Goal: Information Seeking & Learning: Understand process/instructions

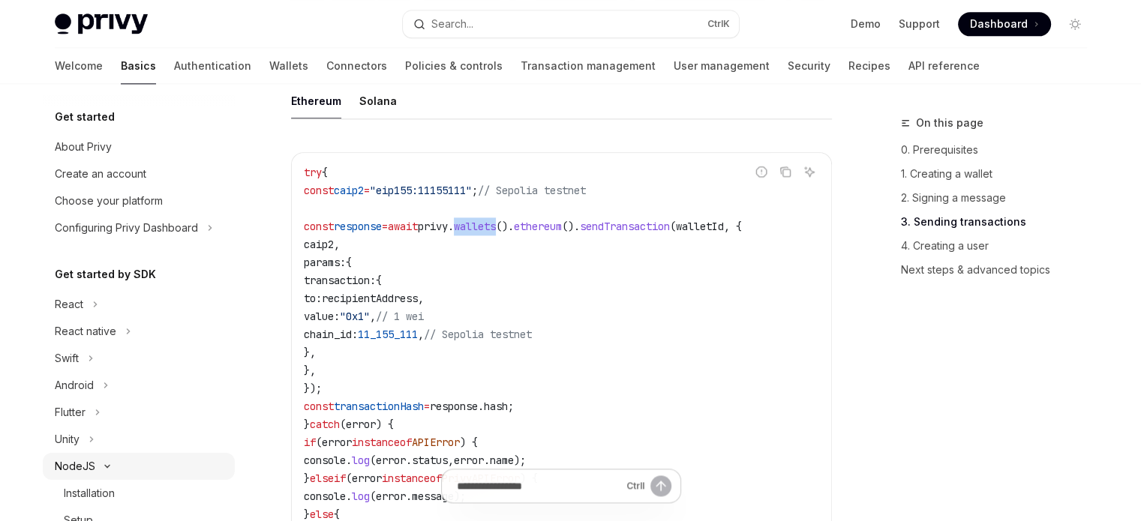
scroll to position [225, 0]
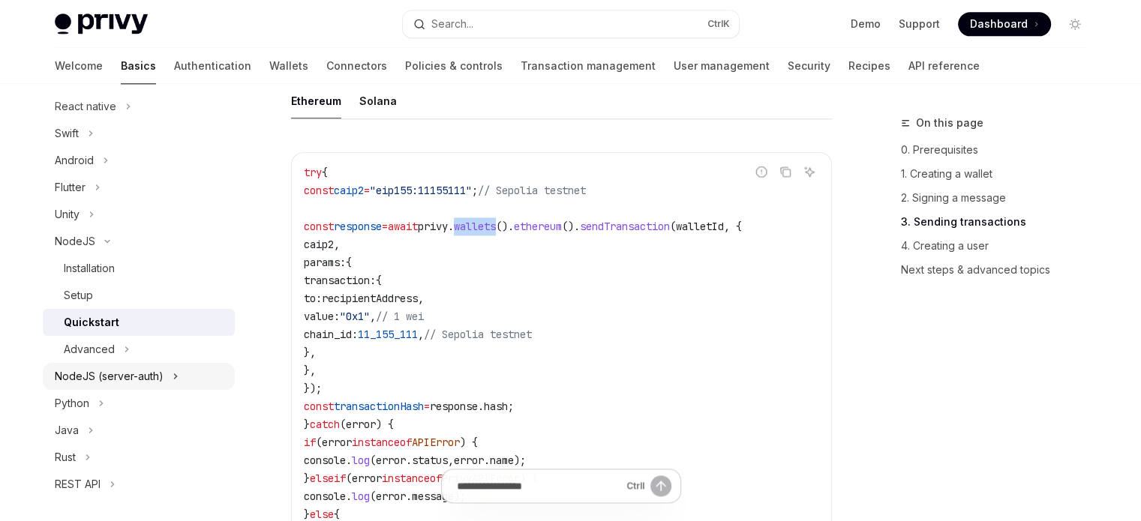
click at [101, 371] on div "NodeJS (server-auth)" at bounding box center [109, 377] width 109 height 18
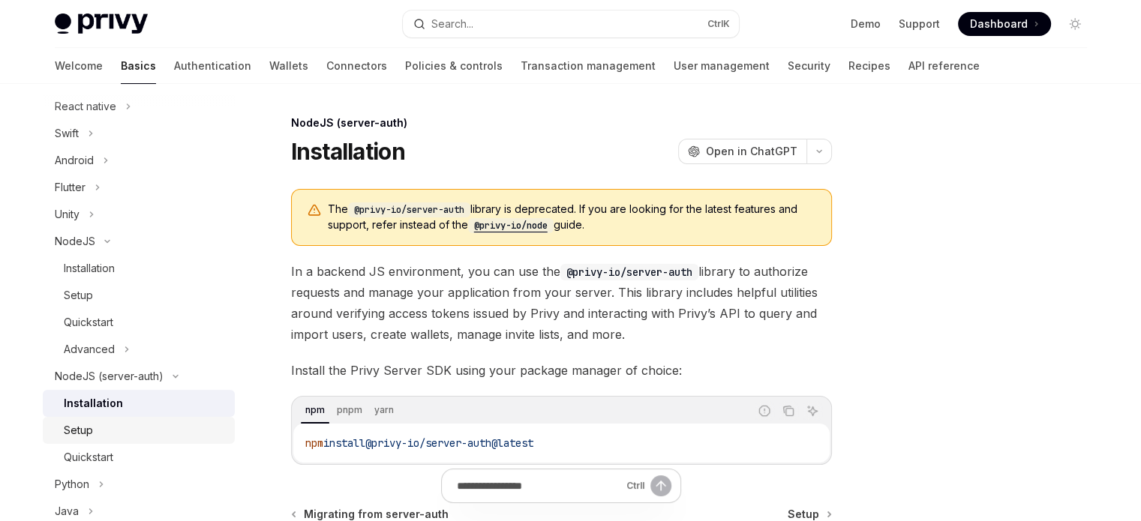
click at [157, 422] on div "Setup" at bounding box center [145, 431] width 162 height 18
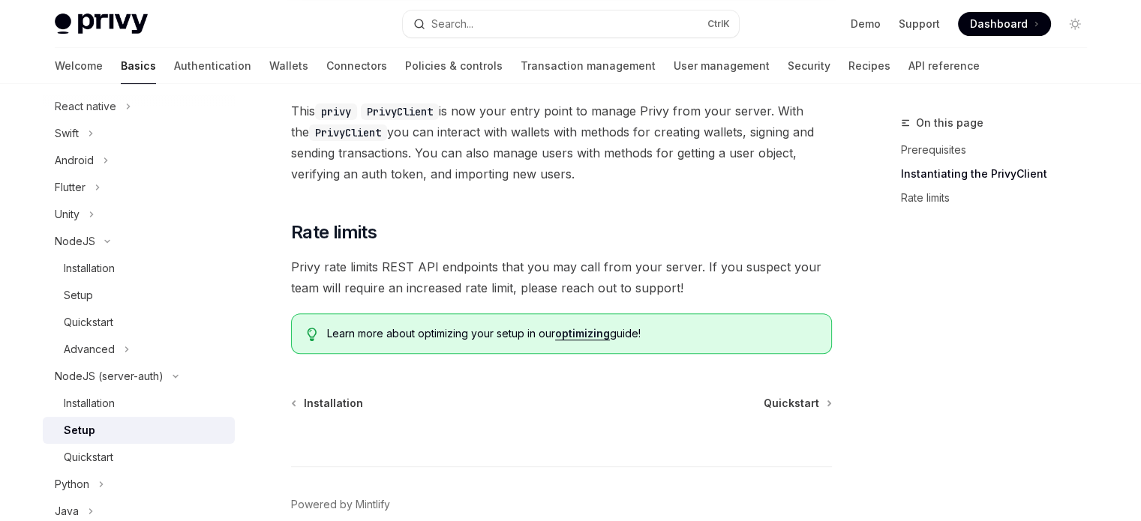
scroll to position [529, 0]
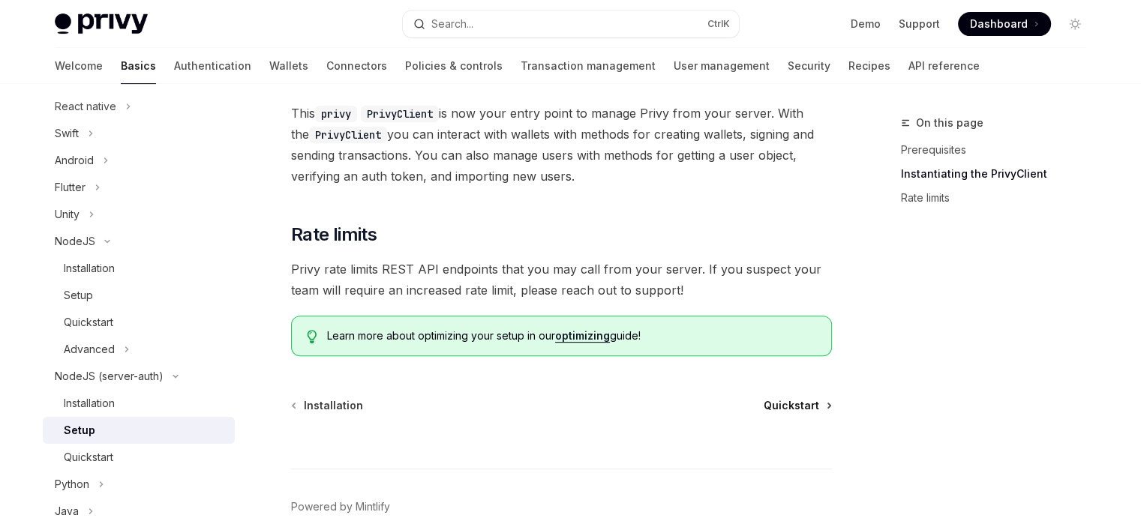
click at [786, 398] on span "Quickstart" at bounding box center [792, 405] width 56 height 15
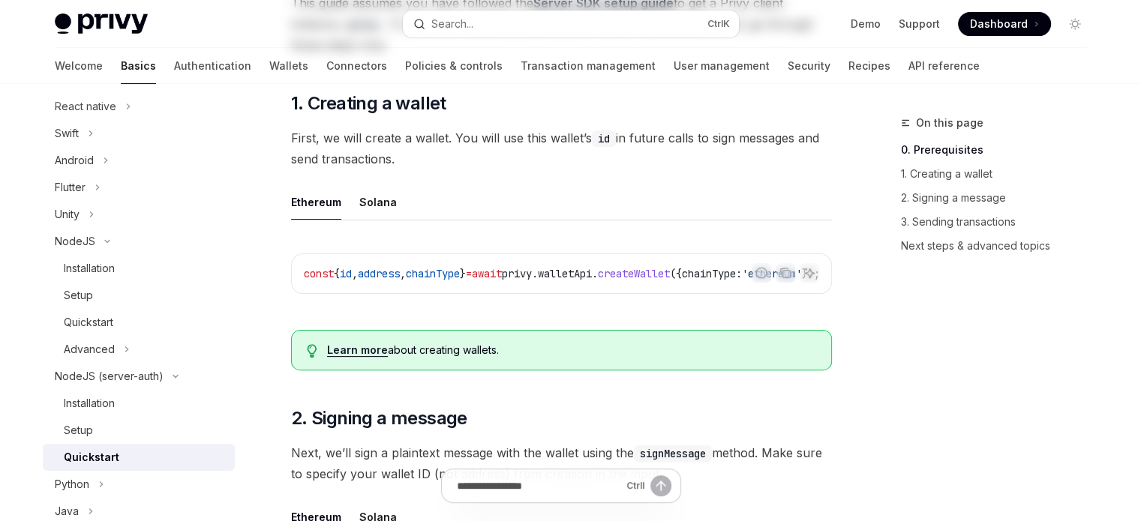
scroll to position [375, 0]
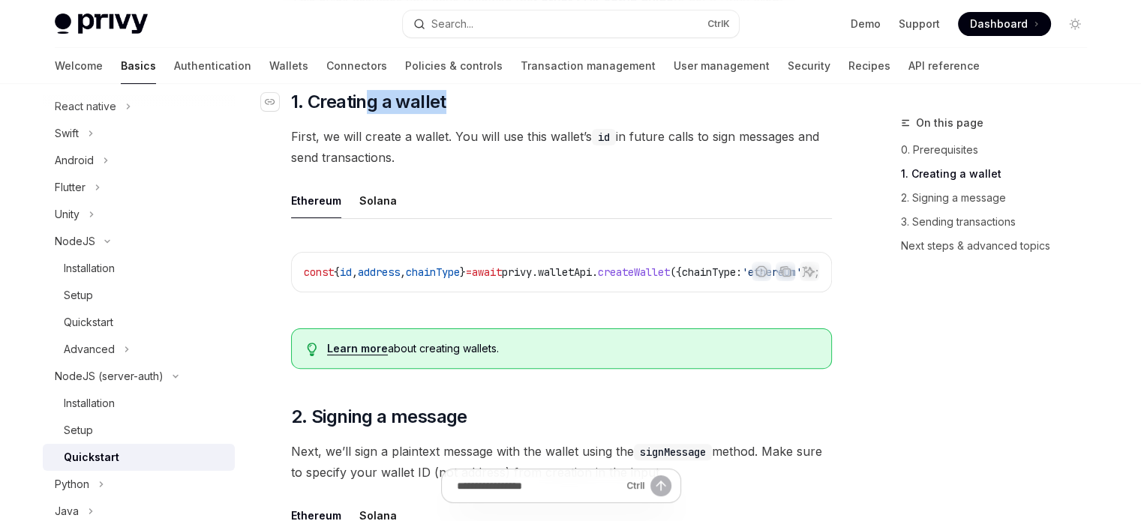
drag, startPoint x: 365, startPoint y: 100, endPoint x: 473, endPoint y: 100, distance: 108.0
click at [471, 100] on h2 "​ 1. Creating a wallet" at bounding box center [561, 102] width 541 height 24
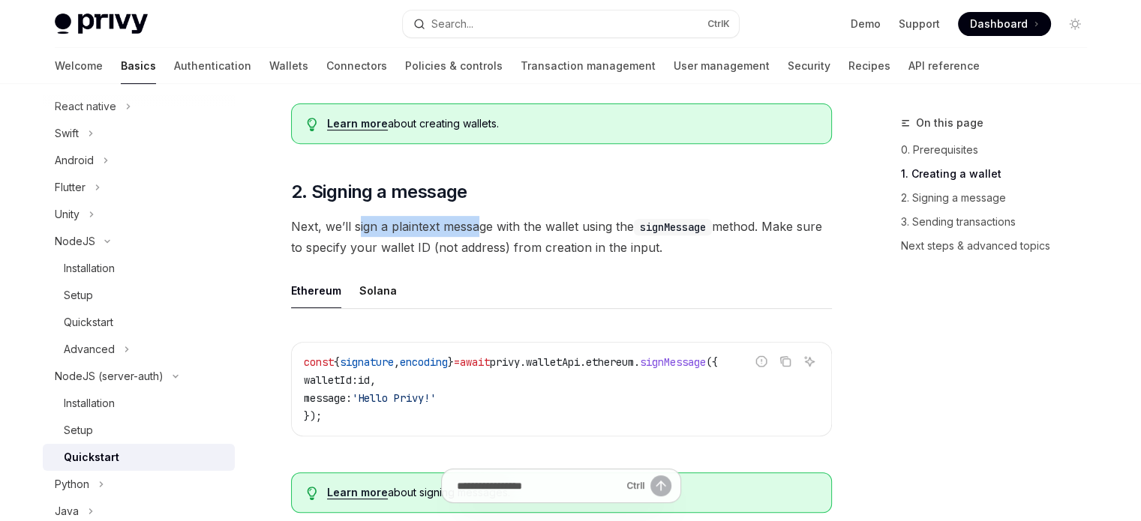
drag, startPoint x: 357, startPoint y: 218, endPoint x: 498, endPoint y: 218, distance: 141.0
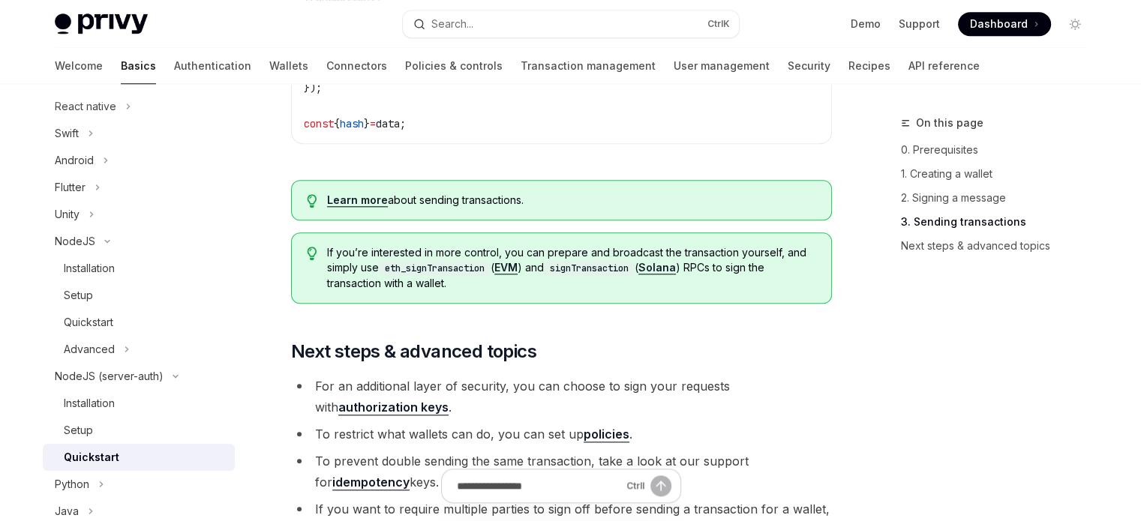
scroll to position [1575, 0]
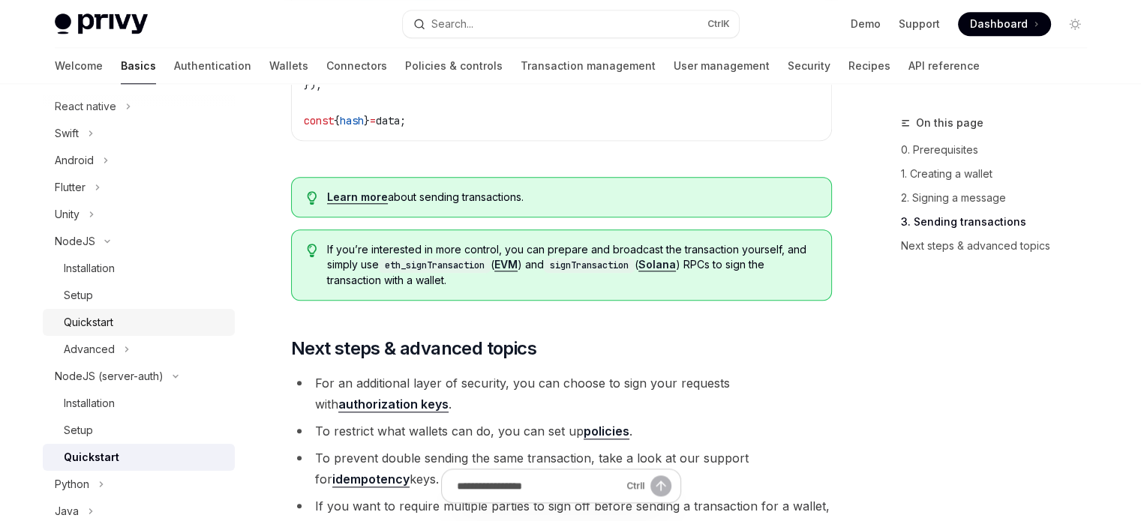
click at [148, 317] on div "Quickstart" at bounding box center [145, 323] width 162 height 18
type textarea "*"
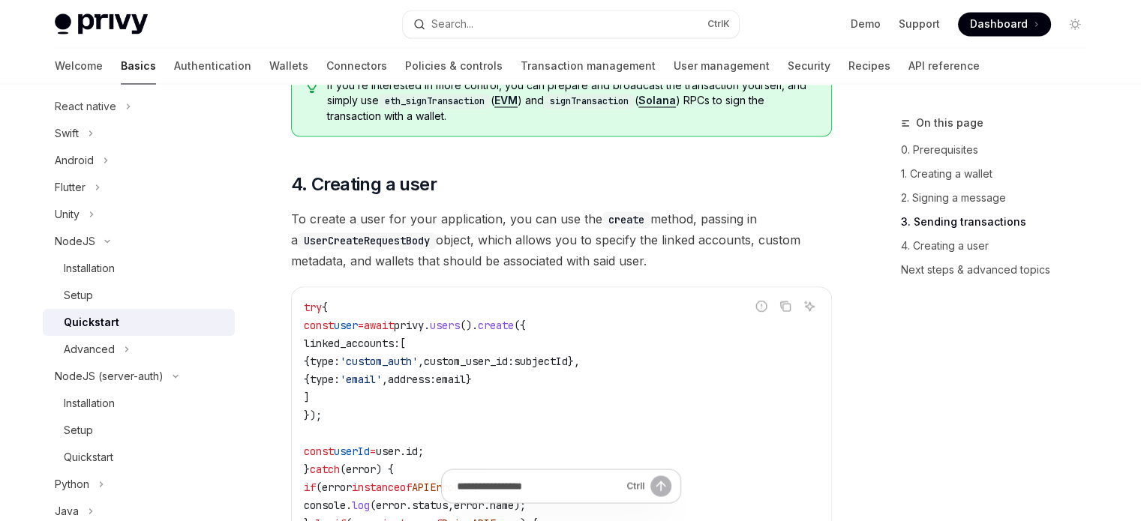
scroll to position [2625, 0]
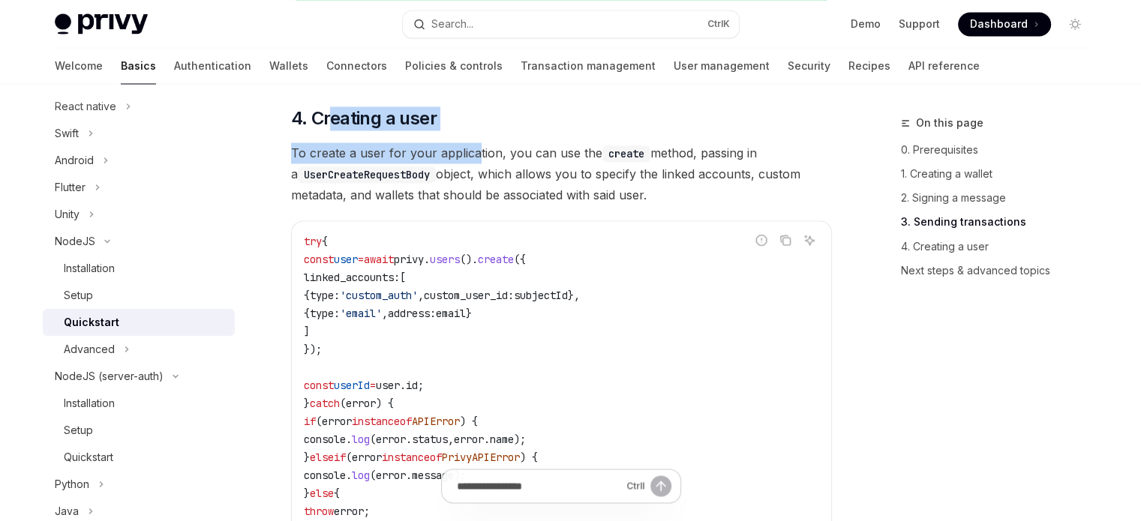
drag, startPoint x: 329, startPoint y: 128, endPoint x: 475, endPoint y: 147, distance: 146.7
click at [462, 155] on span "To create a user for your application, you can use the create method, passing i…" at bounding box center [561, 174] width 541 height 63
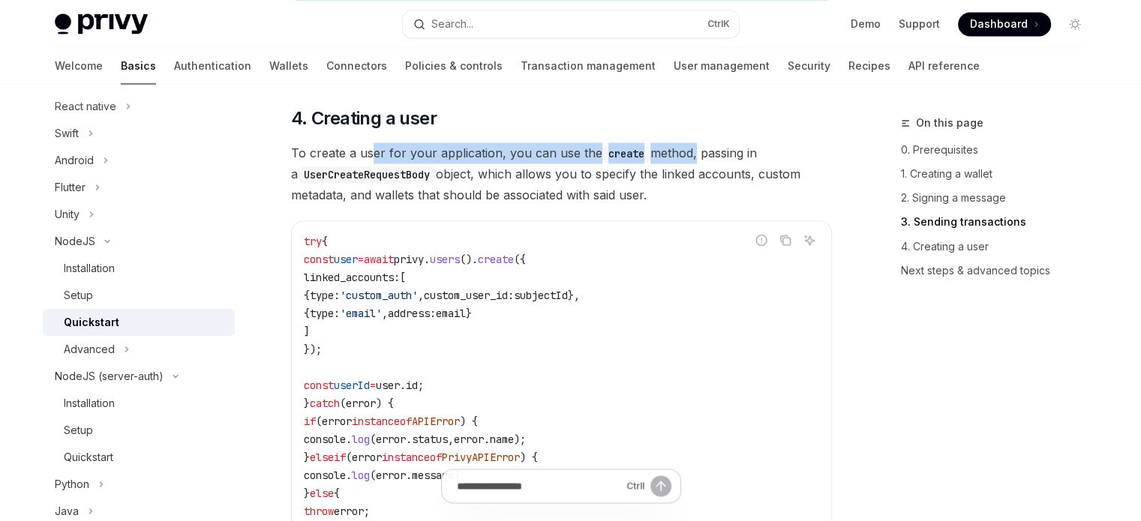
drag, startPoint x: 371, startPoint y: 171, endPoint x: 690, endPoint y: 171, distance: 319.6
click at [690, 171] on span "To create a user for your application, you can use the create method, passing i…" at bounding box center [561, 174] width 541 height 63
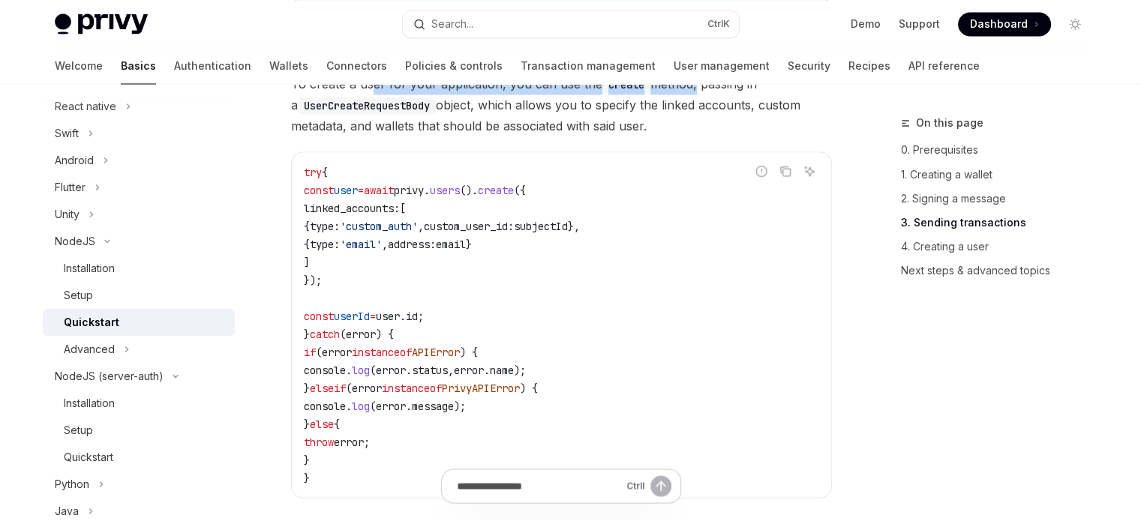
scroll to position [2700, 0]
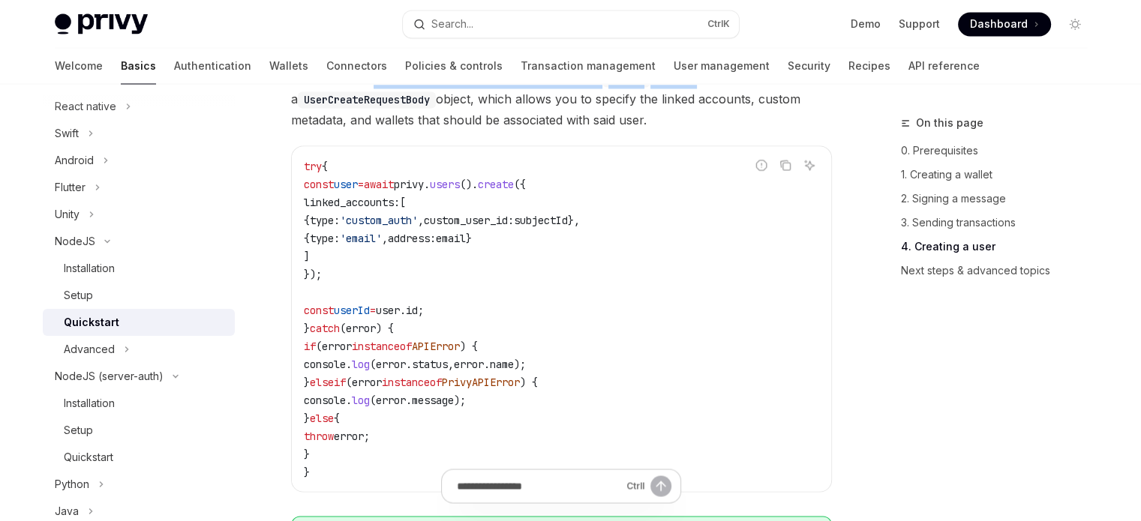
drag, startPoint x: 330, startPoint y: 217, endPoint x: 426, endPoint y: 213, distance: 96.1
click at [400, 209] on span "linked_accounts:" at bounding box center [352, 202] width 96 height 14
drag, startPoint x: 411, startPoint y: 236, endPoint x: 455, endPoint y: 236, distance: 44.3
click at [418, 227] on span "'custom_auth'" at bounding box center [379, 220] width 78 height 14
drag, startPoint x: 402, startPoint y: 249, endPoint x: 426, endPoint y: 250, distance: 24.0
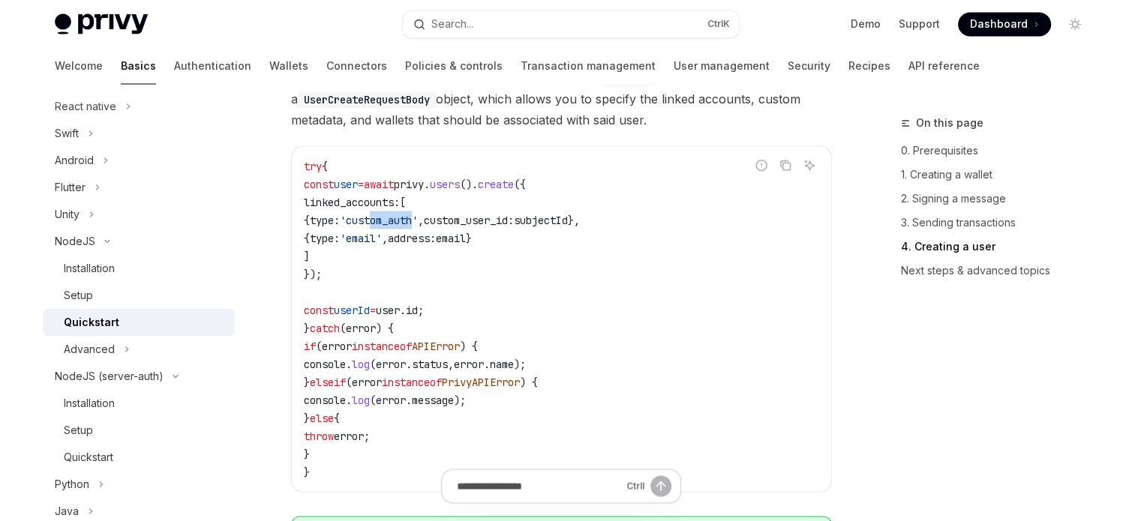
click at [382, 245] on span "'email'" at bounding box center [361, 238] width 42 height 14
click at [390, 265] on code "try { const user = await privy . users (). create ({ linked_accounts: [ { type:…" at bounding box center [561, 319] width 515 height 324
drag, startPoint x: 334, startPoint y: 231, endPoint x: 359, endPoint y: 269, distance: 45.4
click at [359, 269] on code "try { const user = await privy . users (). create ({ linked_accounts: [ { type:…" at bounding box center [561, 319] width 515 height 324
click at [396, 289] on code "try { const user = await privy . users (). create ({ linked_accounts: [ { type:…" at bounding box center [561, 319] width 515 height 324
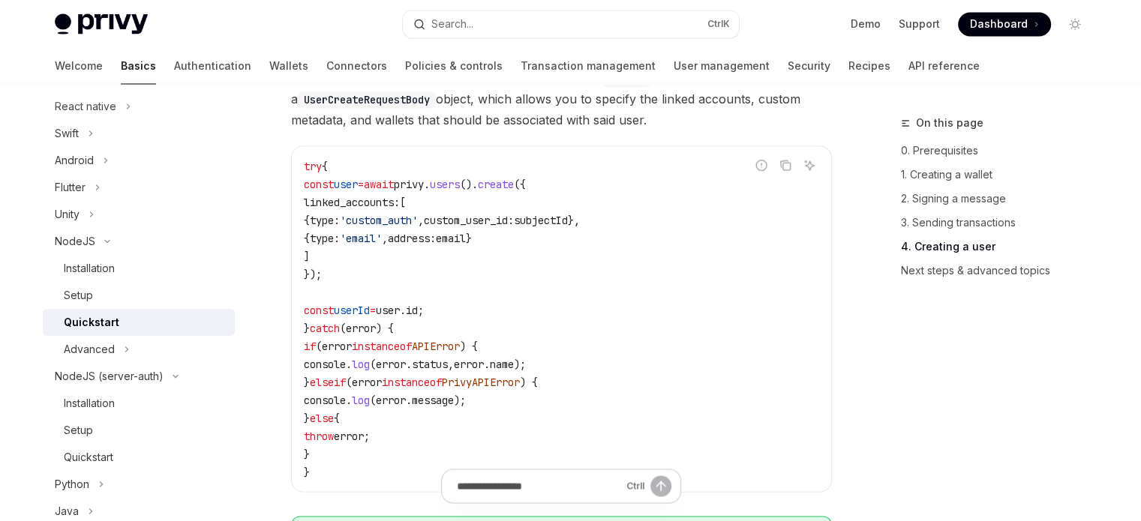
drag, startPoint x: 316, startPoint y: 193, endPoint x: 341, endPoint y: 284, distance: 95.0
click at [341, 284] on code "try { const user = await privy . users (). create ({ linked_accounts: [ { type:…" at bounding box center [561, 319] width 515 height 324
click at [354, 292] on code "try { const user = await privy . users (). create ({ linked_accounts: [ { type:…" at bounding box center [561, 319] width 515 height 324
drag, startPoint x: 346, startPoint y: 263, endPoint x: 314, endPoint y: 203, distance: 68.1
click at [314, 203] on code "try { const user = await privy . users (). create ({ linked_accounts: [ { type:…" at bounding box center [561, 319] width 515 height 324
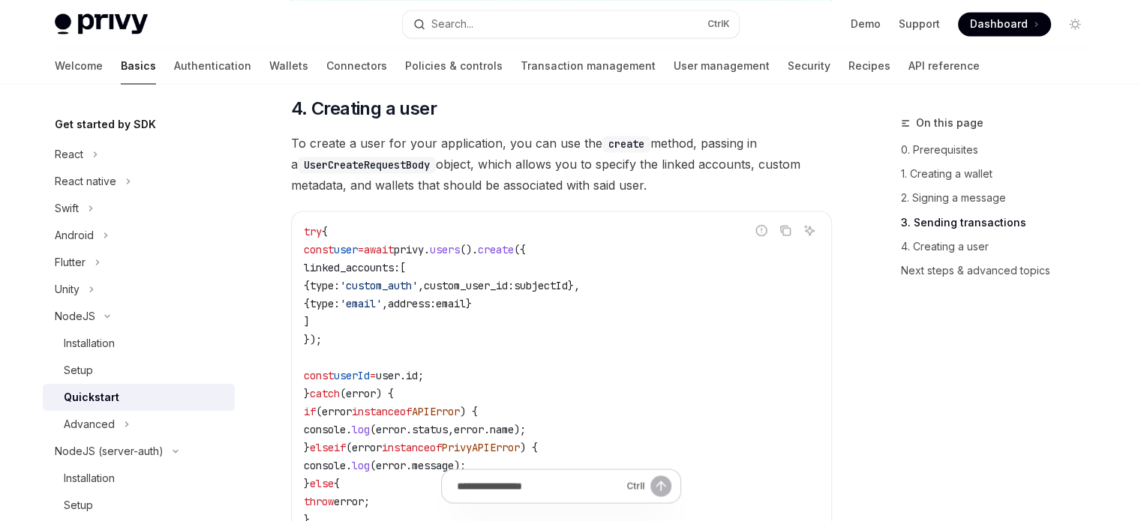
scroll to position [2625, 0]
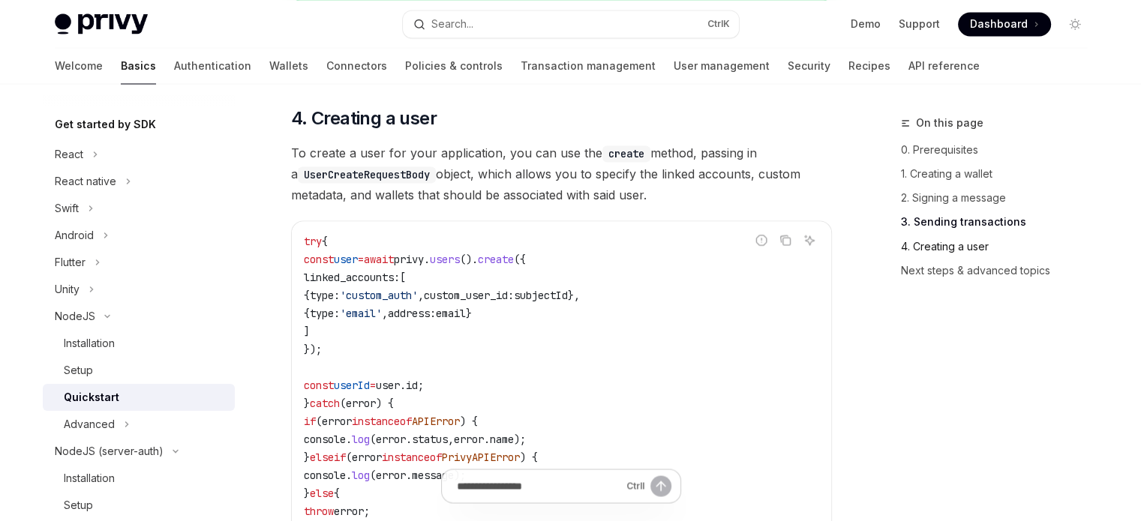
click at [931, 242] on link "4. Creating a user" at bounding box center [1000, 246] width 198 height 24
